Goal: Understand site structure: Grasp the organization and layout of the website

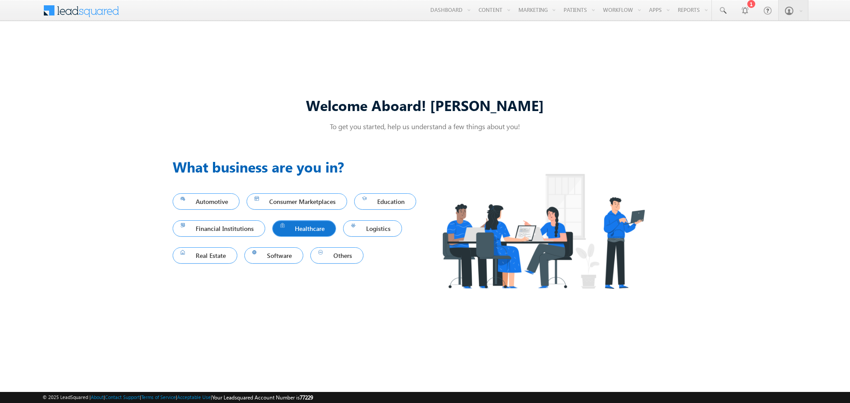
click at [329, 230] on span "Healthcare" at bounding box center [304, 229] width 48 height 12
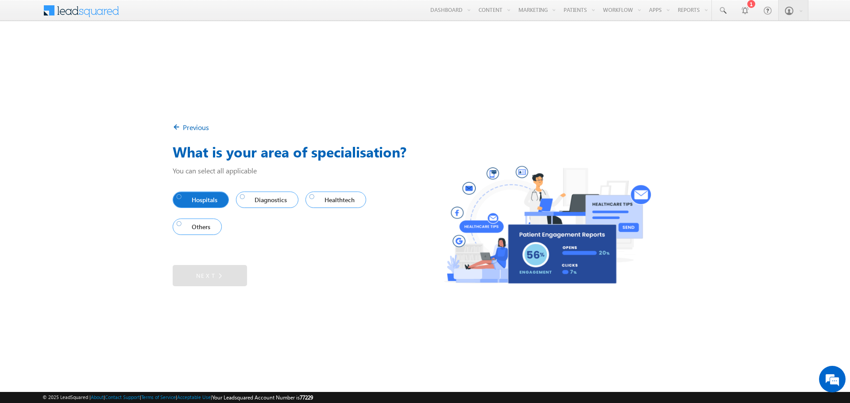
click at [205, 201] on span "Hospitals" at bounding box center [199, 200] width 44 height 12
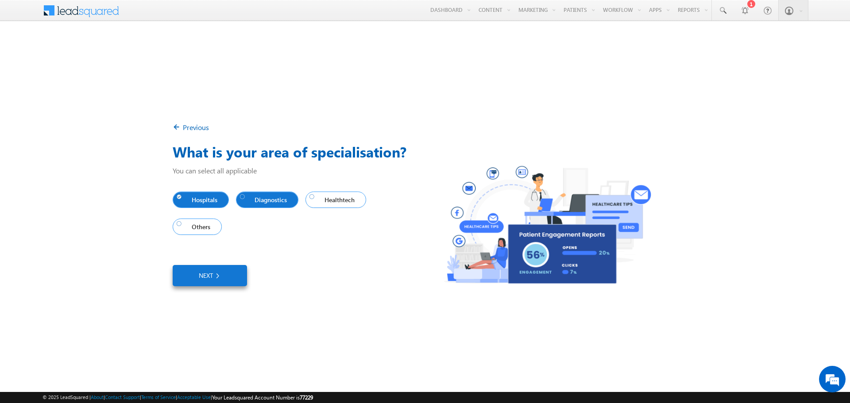
click at [266, 200] on span "Diagnostics" at bounding box center [265, 200] width 51 height 12
click at [339, 201] on span "Healthtech" at bounding box center [333, 200] width 49 height 12
click at [209, 227] on span "Others" at bounding box center [195, 227] width 37 height 12
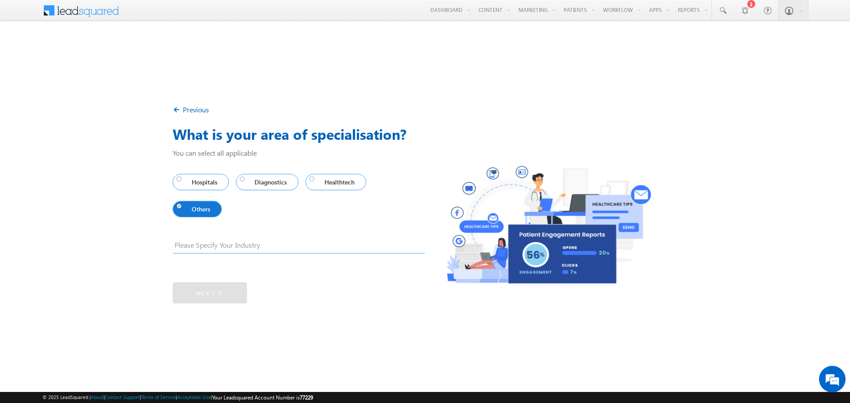
click at [193, 216] on link "Others" at bounding box center [197, 209] width 49 height 16
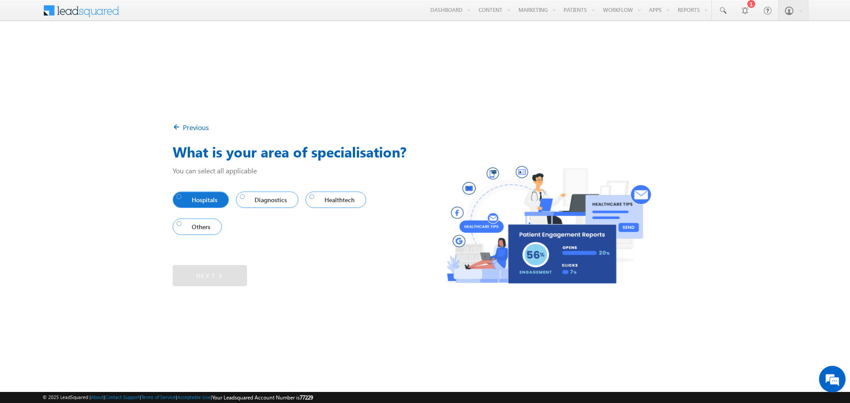
click at [201, 197] on span "Hospitals" at bounding box center [199, 200] width 44 height 12
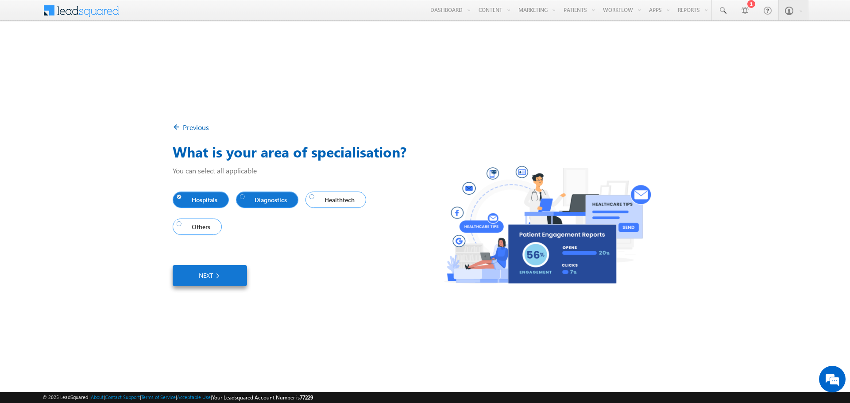
click at [281, 200] on span "Diagnostics" at bounding box center [265, 200] width 51 height 12
click at [348, 199] on span "Healthtech" at bounding box center [333, 200] width 49 height 12
click at [217, 275] on img at bounding box center [217, 276] width 8 height 10
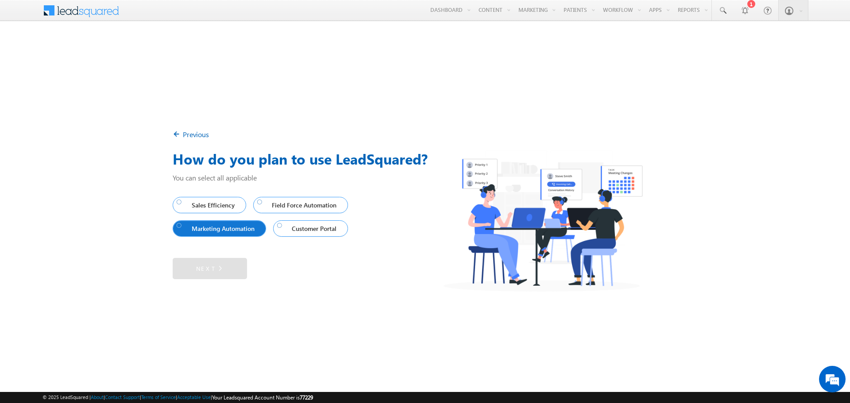
click at [252, 230] on span "Marketing Automation" at bounding box center [217, 229] width 81 height 12
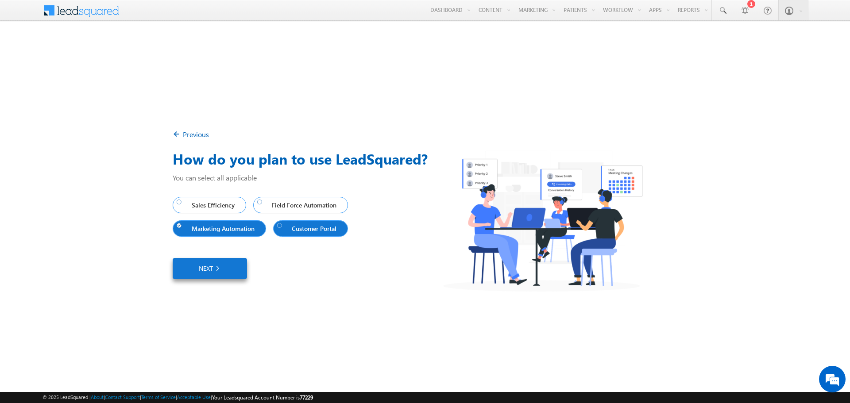
click at [299, 230] on span "Customer Portal" at bounding box center [308, 229] width 63 height 12
click at [301, 209] on span "Field Force Automation" at bounding box center [298, 205] width 83 height 12
click at [220, 267] on img at bounding box center [217, 268] width 8 height 9
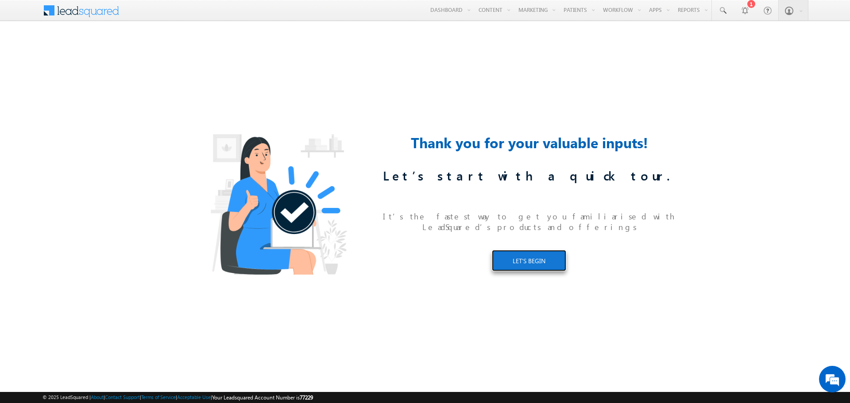
click at [534, 257] on link "LET’S BEGIN" at bounding box center [529, 260] width 74 height 21
